Goal: Information Seeking & Learning: Learn about a topic

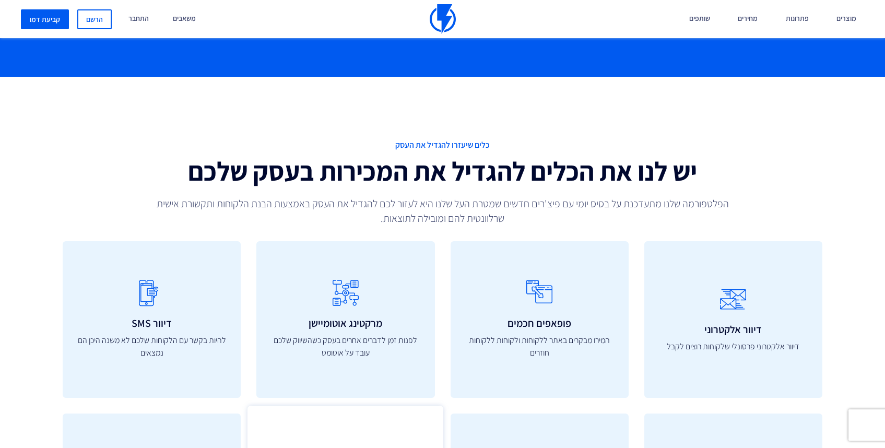
scroll to position [690, 0]
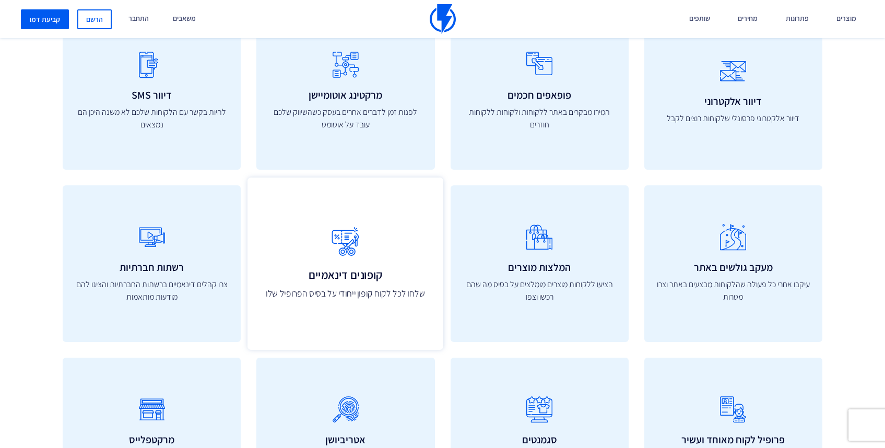
click at [361, 249] on icon at bounding box center [345, 241] width 173 height 41
click at [345, 239] on icon at bounding box center [345, 241] width 173 height 41
click at [344, 276] on h3 "קופונים דינאמיים" at bounding box center [345, 274] width 173 height 13
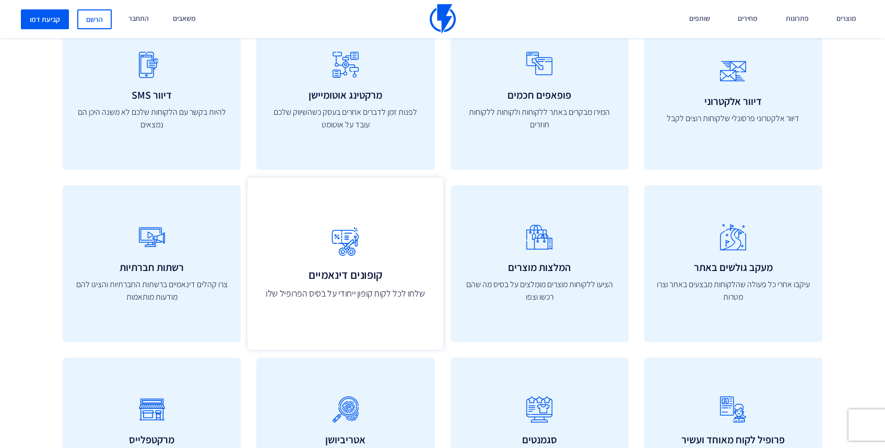
click at [342, 299] on p "שלחו לכל לקוח קופון ייחודי על בסיס הפרופיל שלו" at bounding box center [345, 294] width 173 height 14
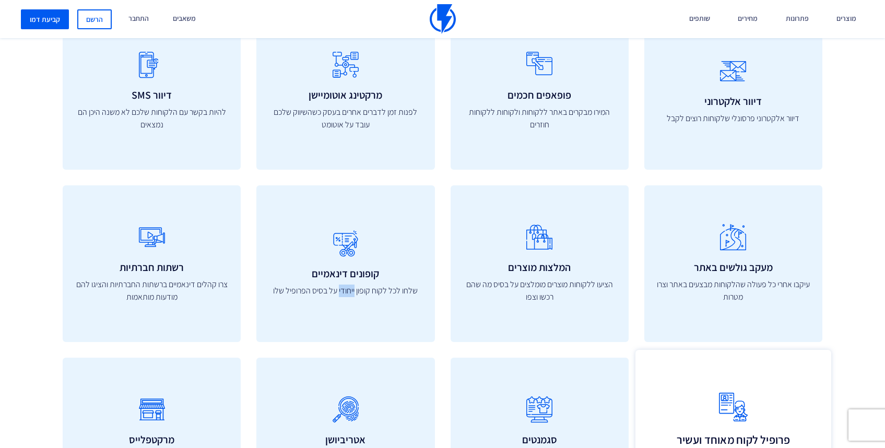
scroll to position [970, 0]
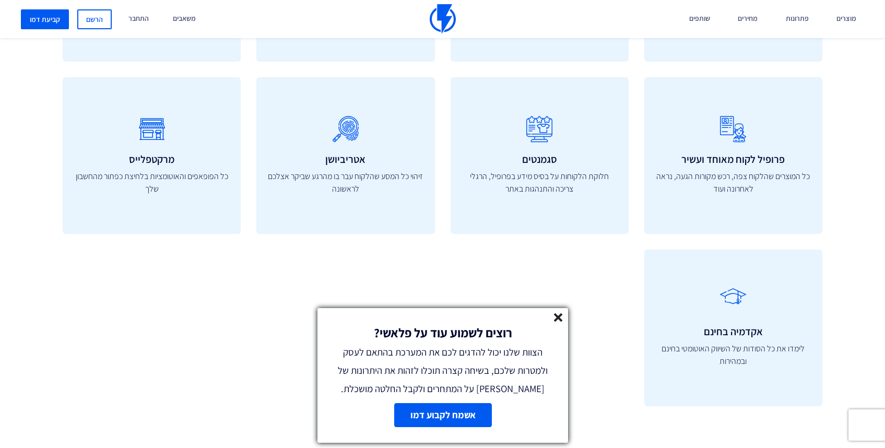
click at [559, 315] on line at bounding box center [557, 317] width 7 height 7
